Goal: Task Accomplishment & Management: Manage account settings

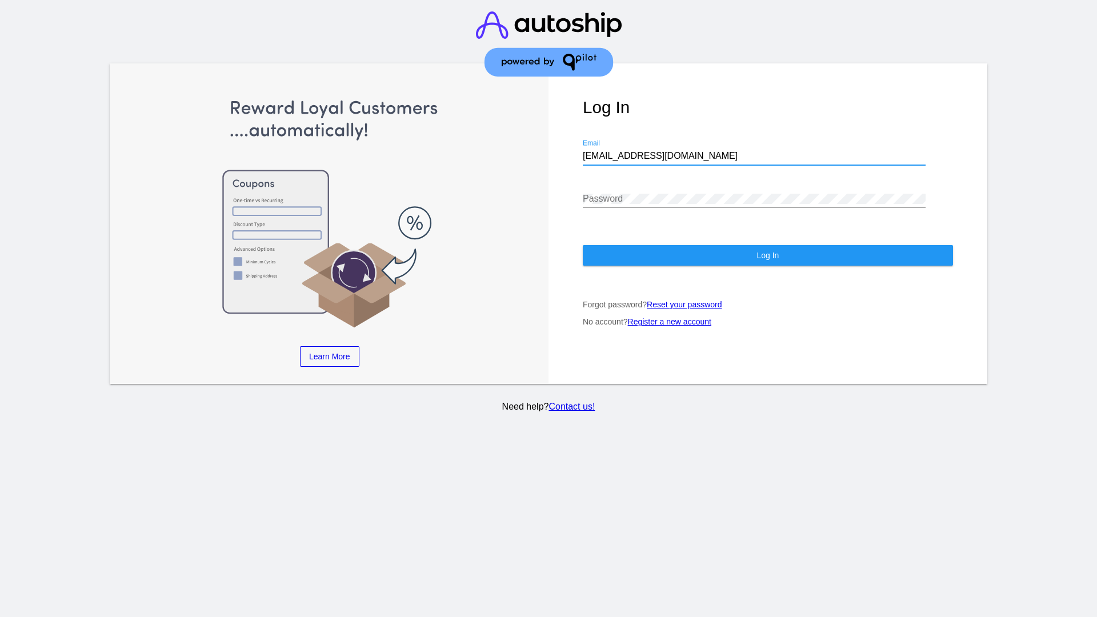
type input "jr@patternsinthecloud.com"
click at [768, 256] on span "Log In" at bounding box center [768, 255] width 22 height 9
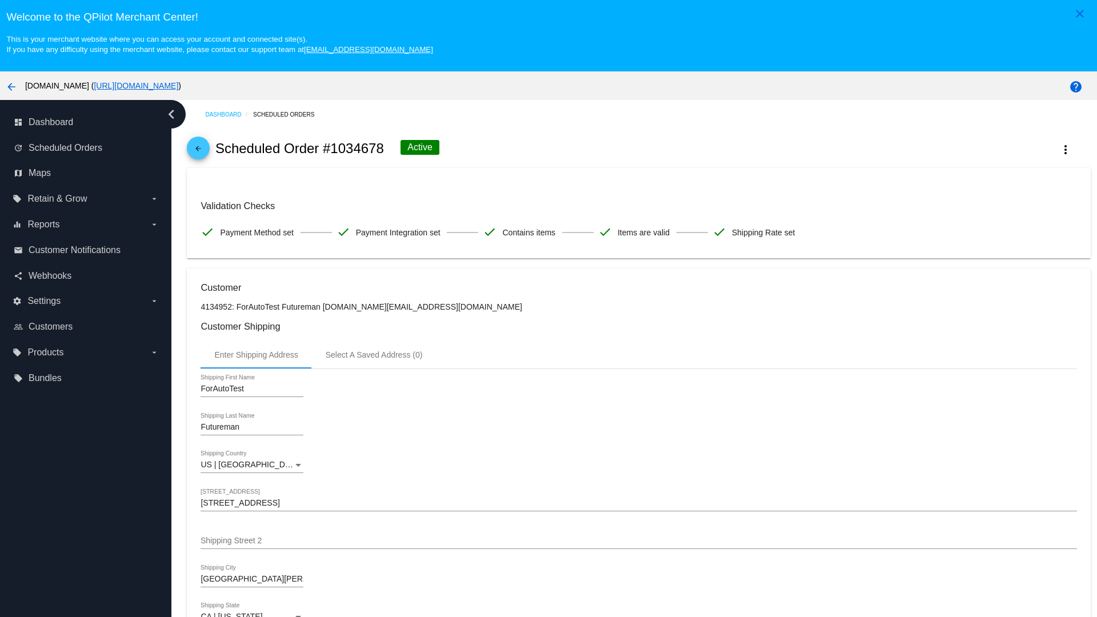
scroll to position [751, 0]
